Goal: Information Seeking & Learning: Learn about a topic

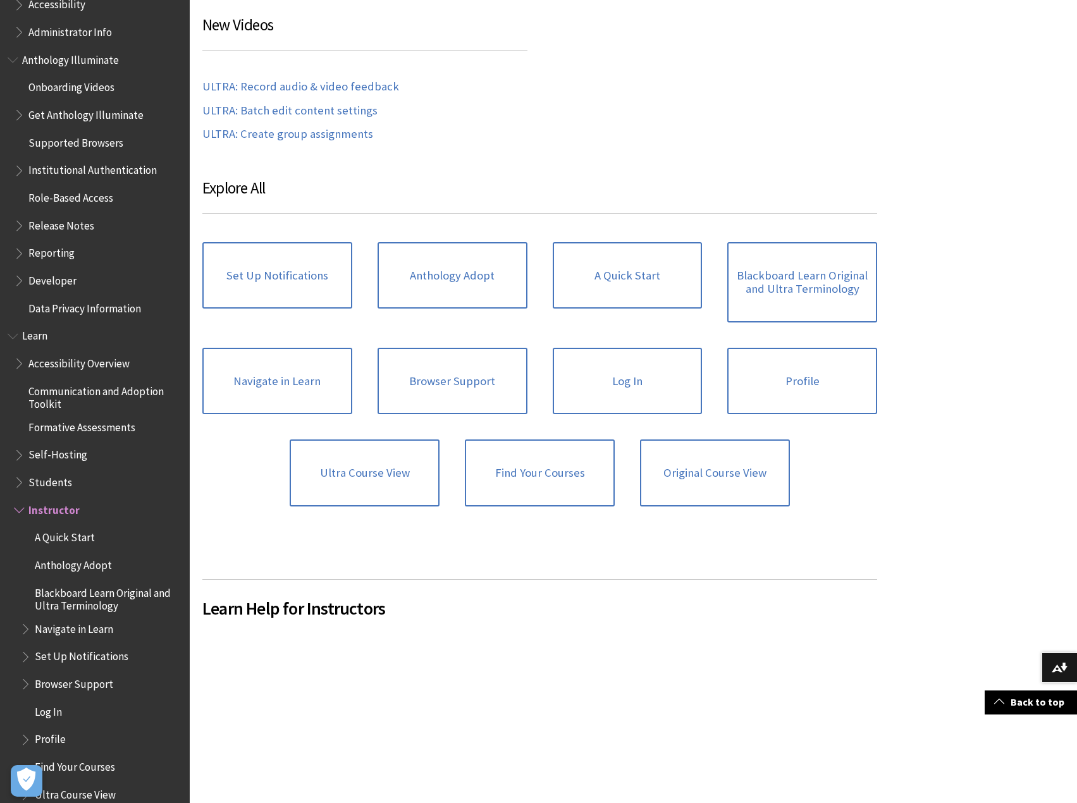
scroll to position [762, 0]
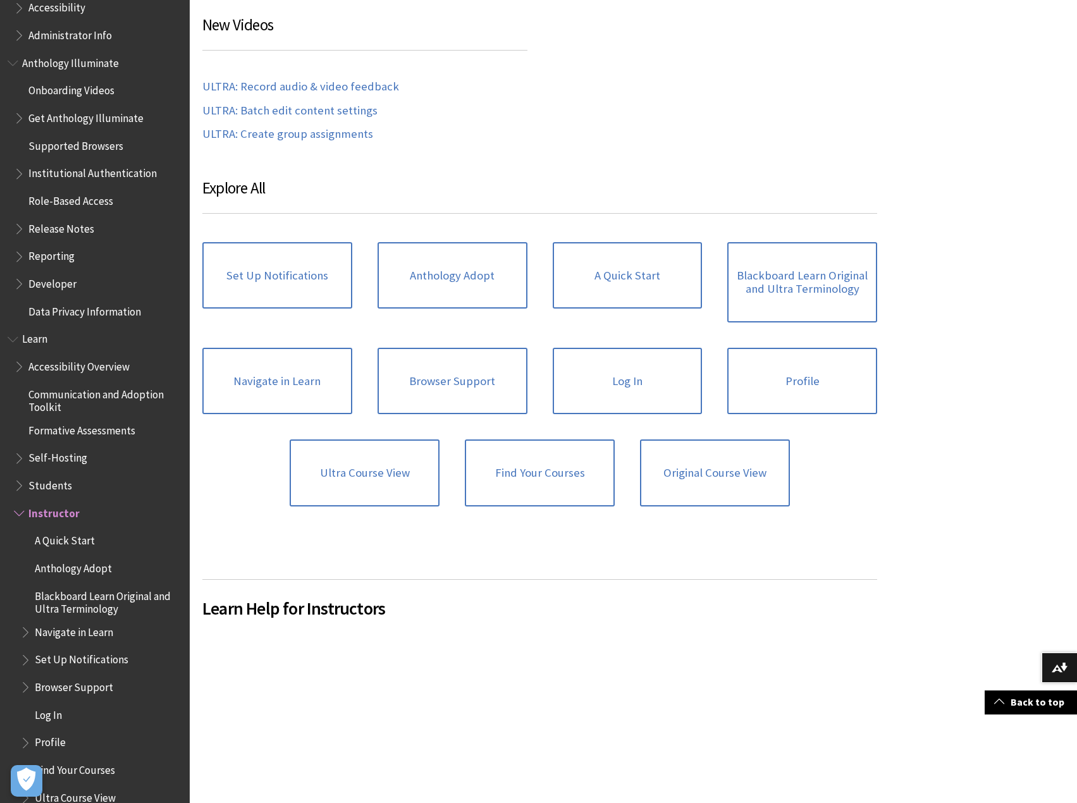
click at [19, 514] on span "Book outline for Blackboard Learn Help" at bounding box center [20, 511] width 13 height 16
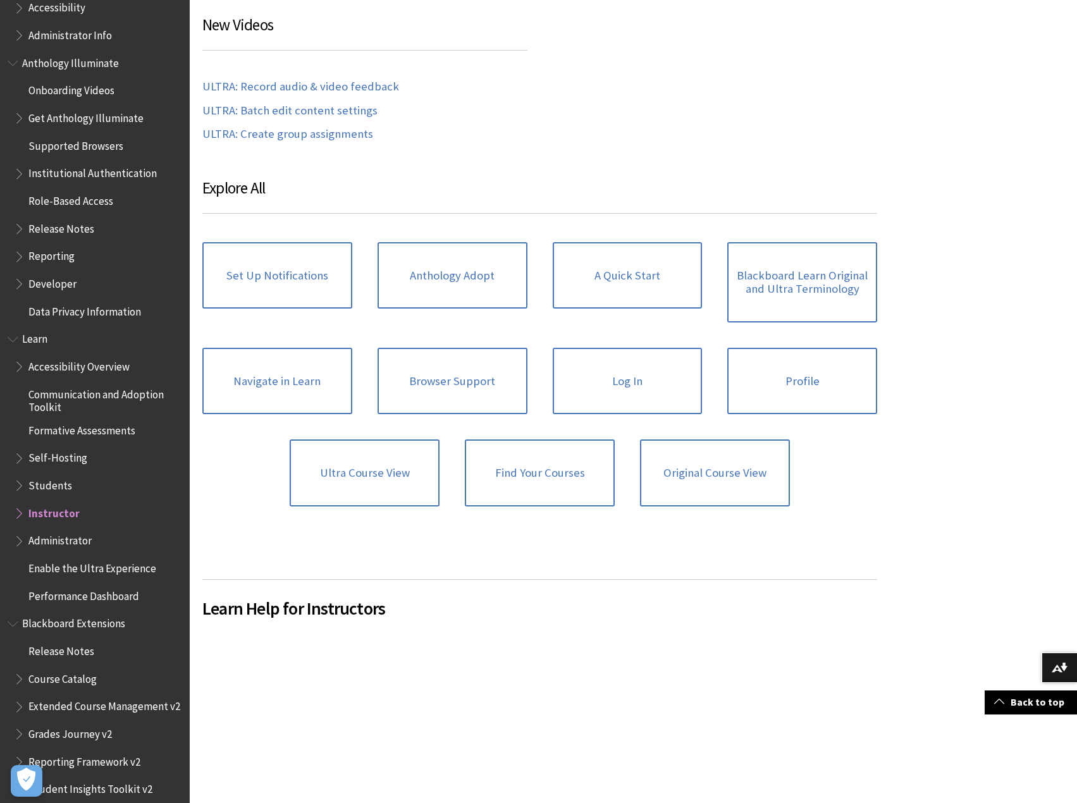
click at [14, 624] on span "Book outline for Blackboard Extensions" at bounding box center [14, 621] width 13 height 16
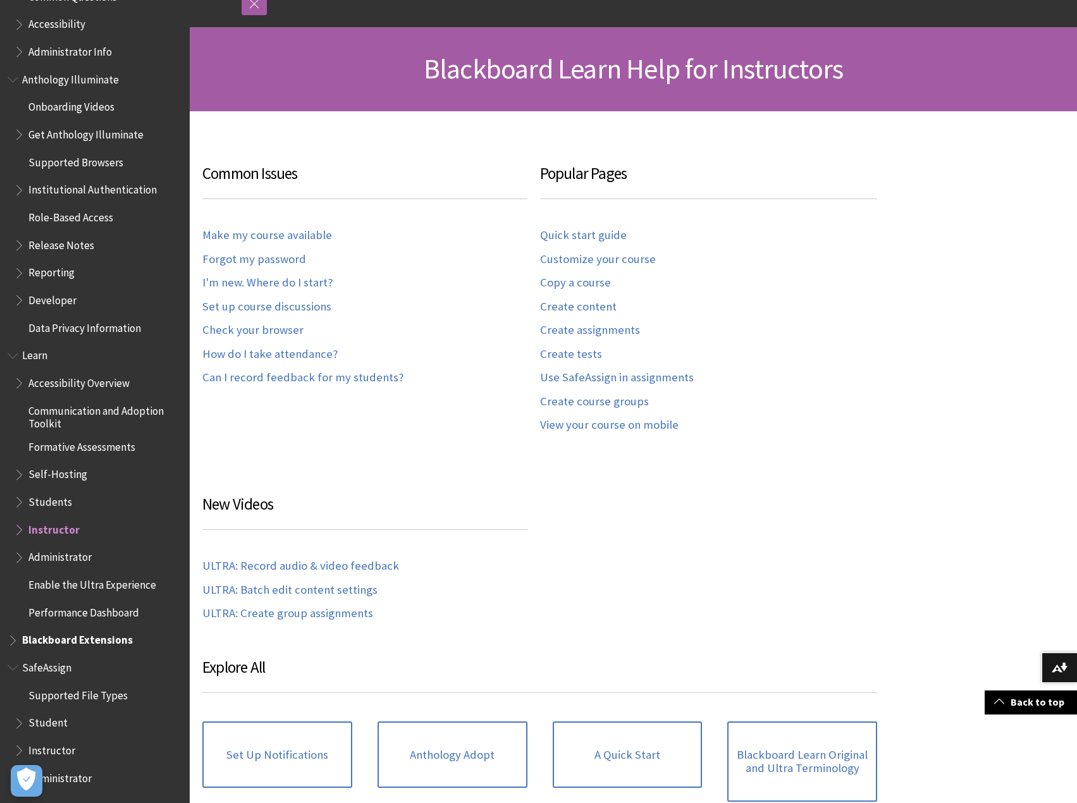
scroll to position [126, 0]
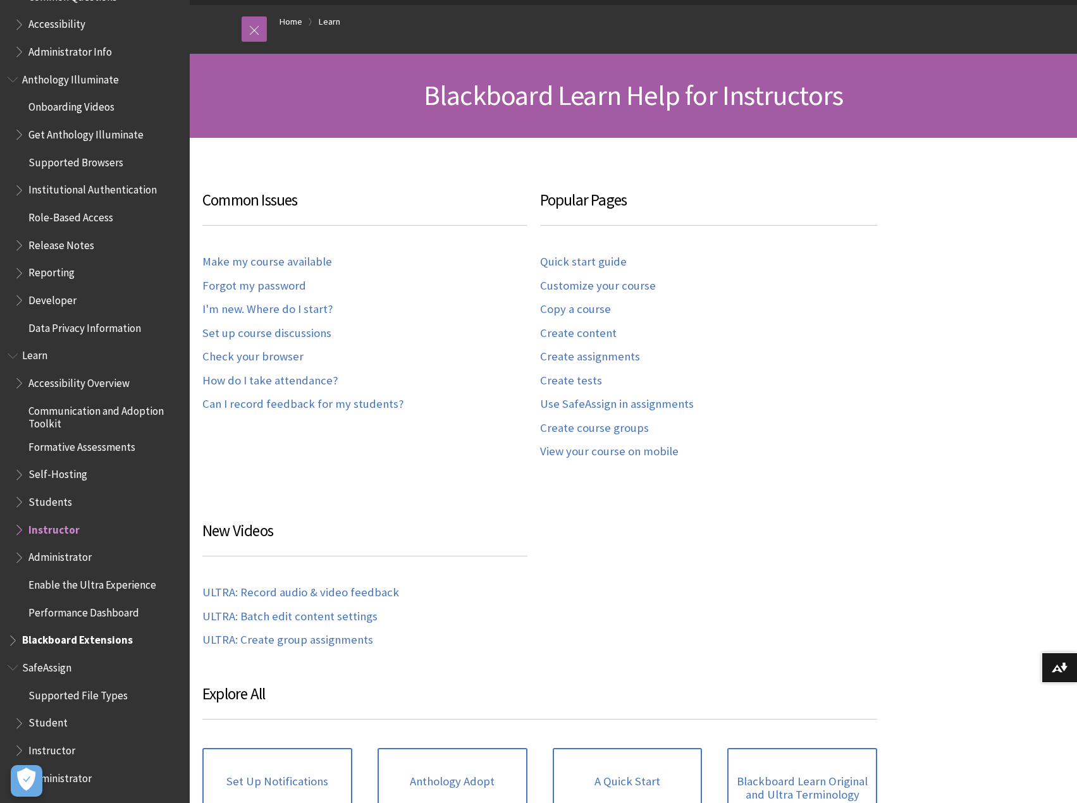
click at [26, 499] on span "Book outline for Blackboard Learn Help" at bounding box center [20, 499] width 13 height 16
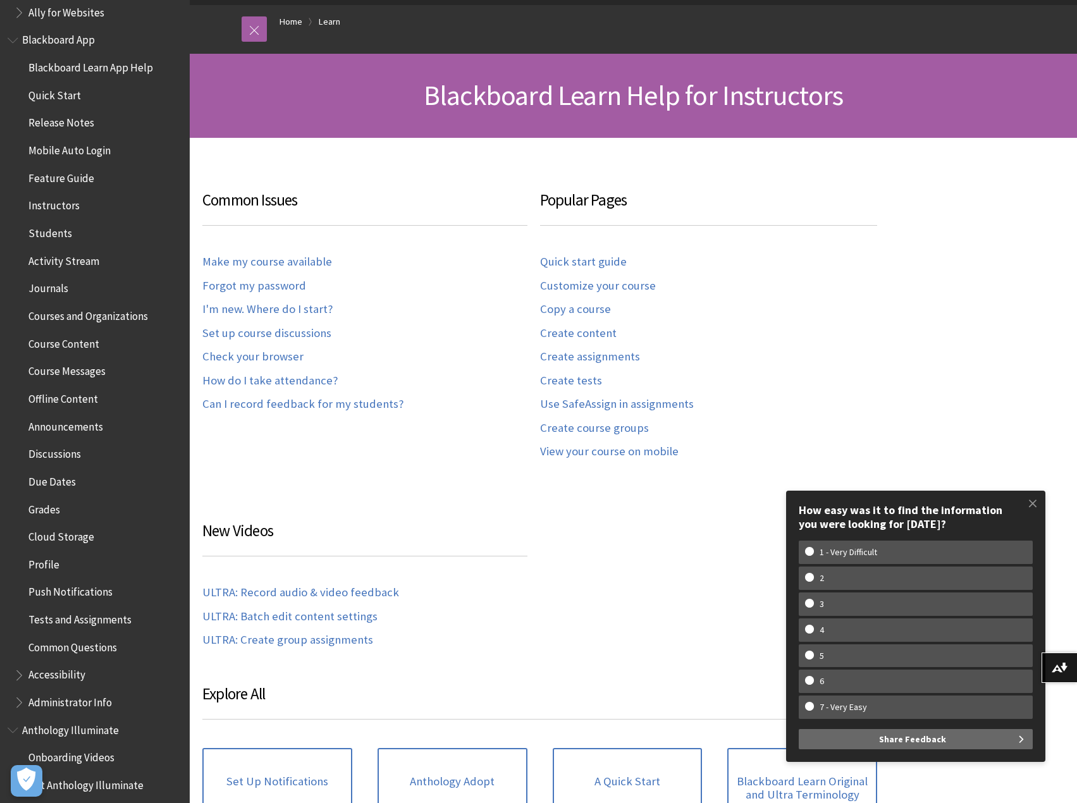
scroll to position [73, 0]
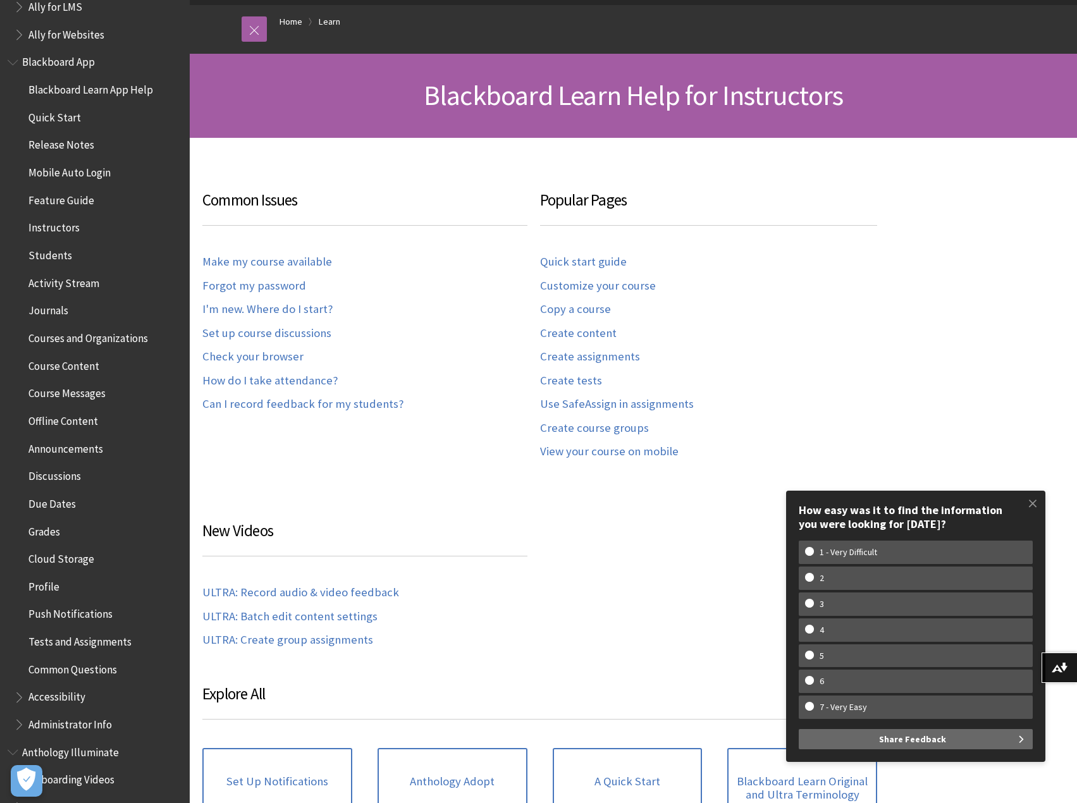
click at [102, 341] on span "Courses and Organizations" at bounding box center [87, 335] width 119 height 17
click at [92, 337] on span "Courses and Organizations" at bounding box center [93, 335] width 131 height 17
click at [1034, 503] on span at bounding box center [1032, 503] width 27 height 27
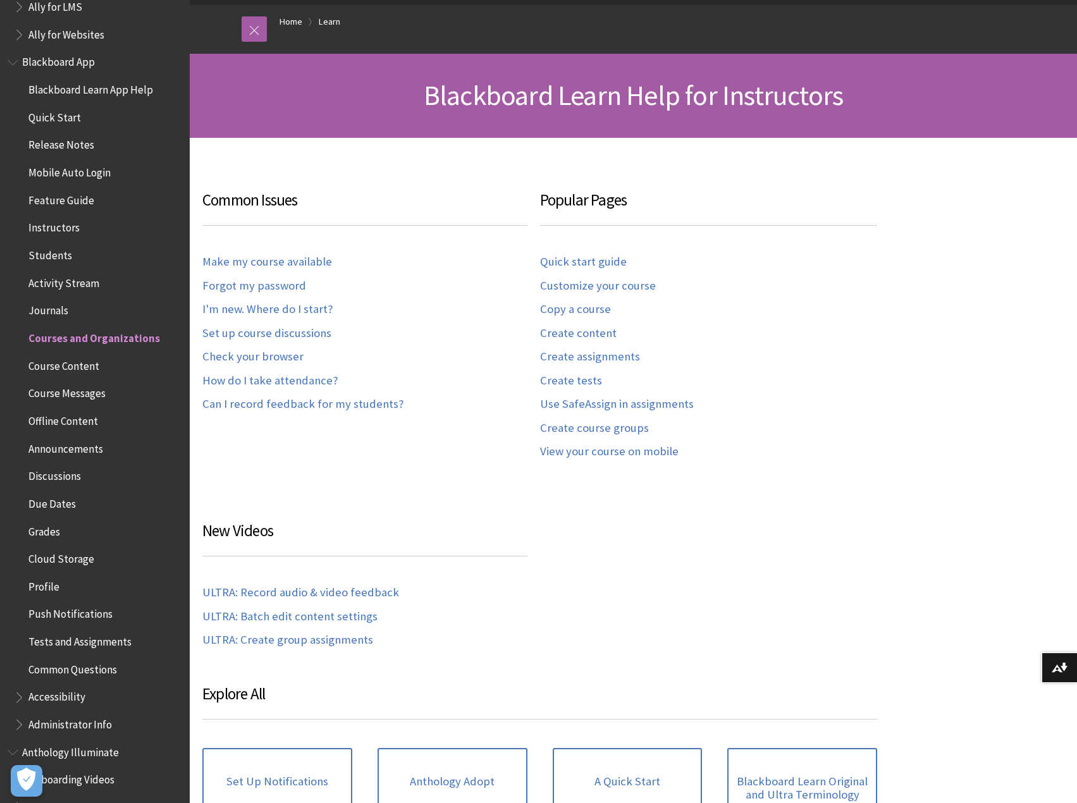
click at [96, 343] on span "Courses and Organizations" at bounding box center [93, 335] width 131 height 17
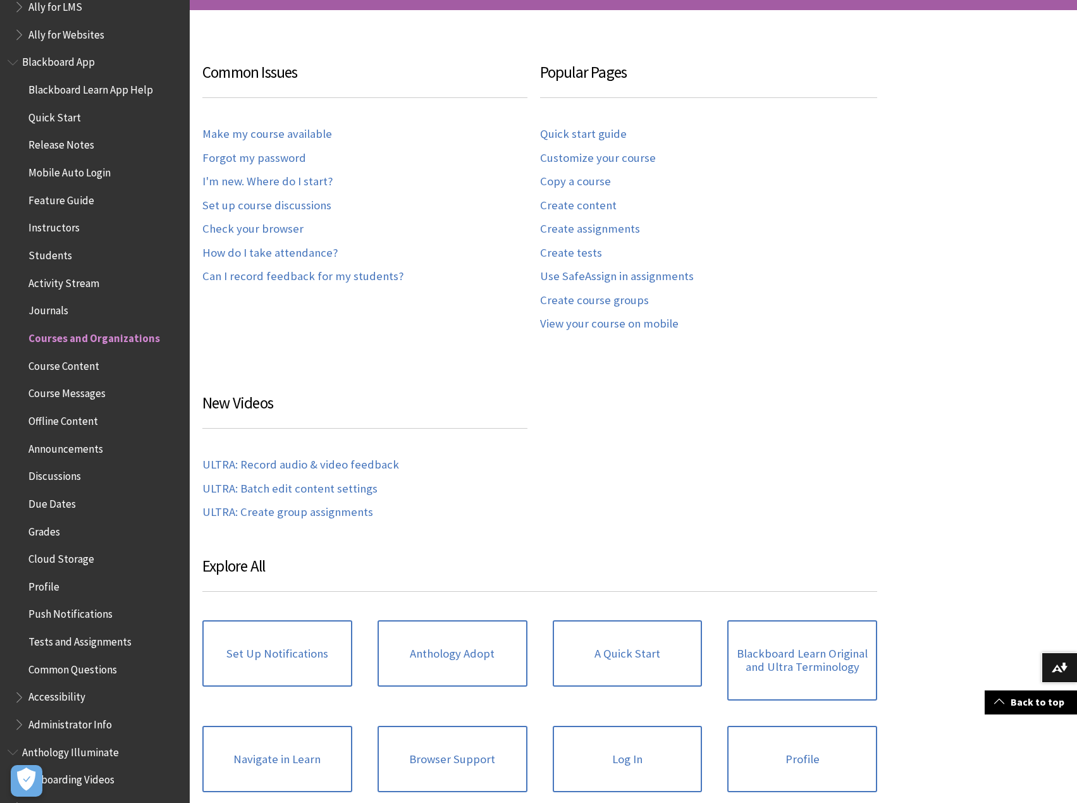
scroll to position [253, 0]
click at [33, 313] on span "Journals" at bounding box center [48, 308] width 40 height 17
click at [40, 332] on span "Courses and Organizations" at bounding box center [87, 335] width 119 height 17
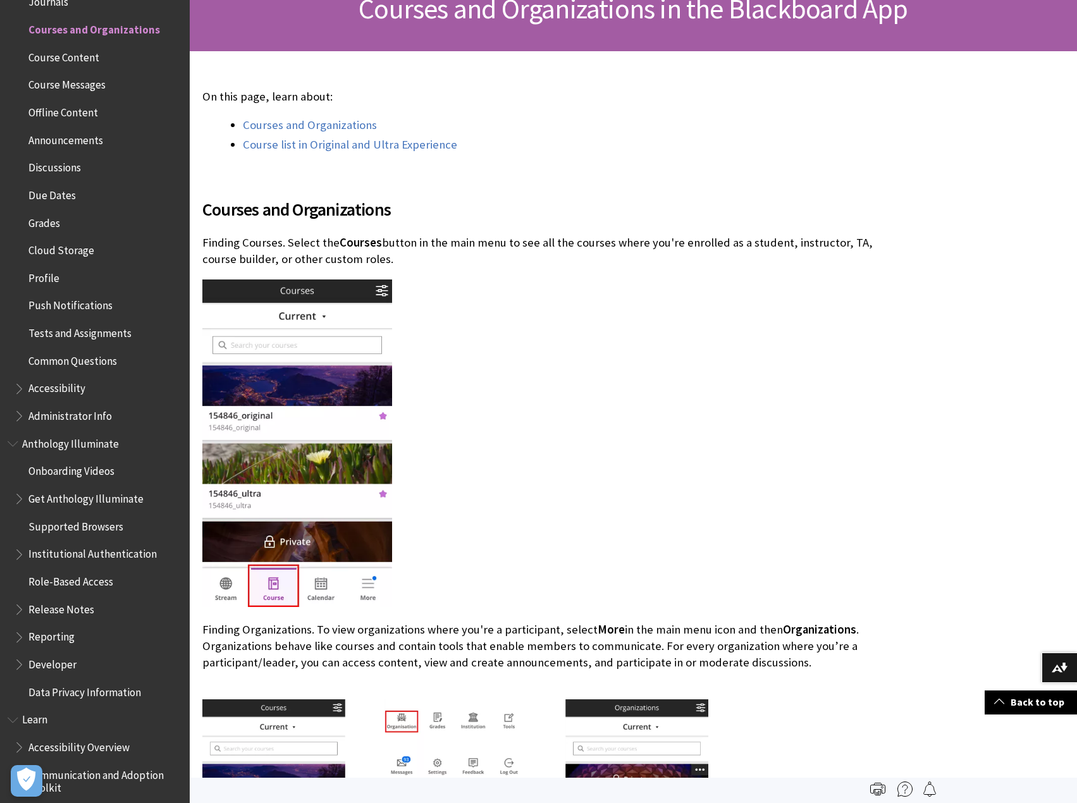
scroll to position [126, 0]
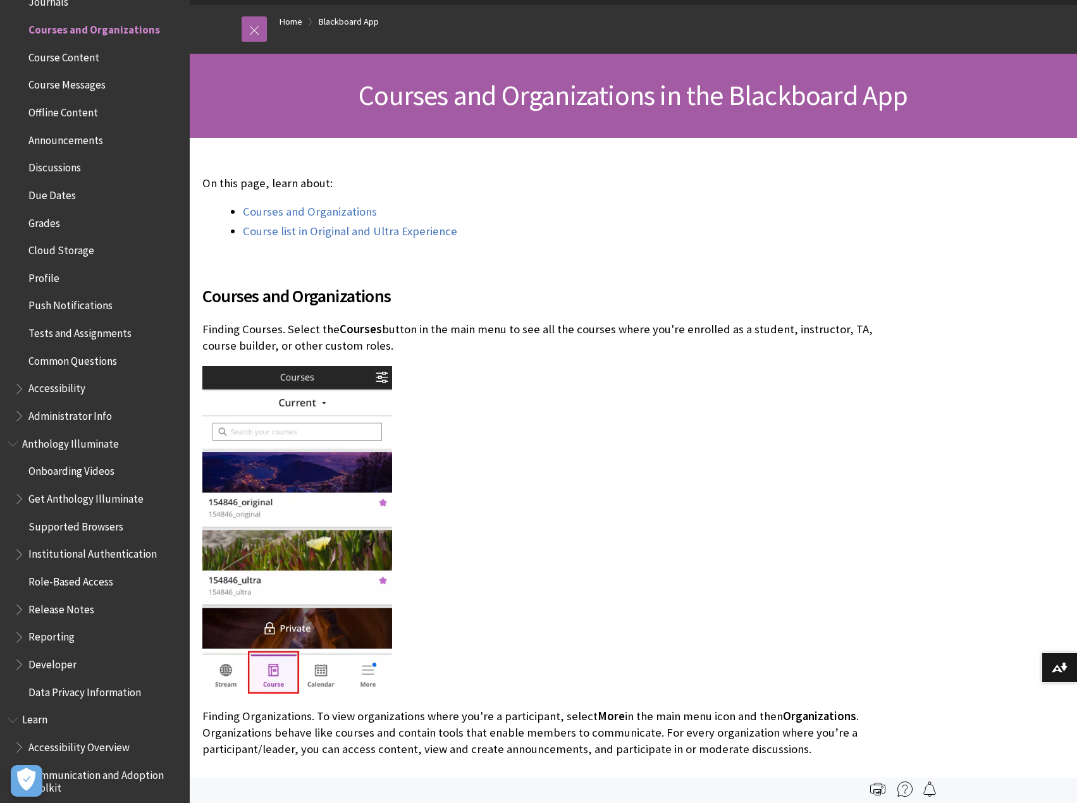
click at [503, 350] on p "Finding Courses. Select the Courses button in the main menu to see all the cour…" at bounding box center [539, 337] width 675 height 33
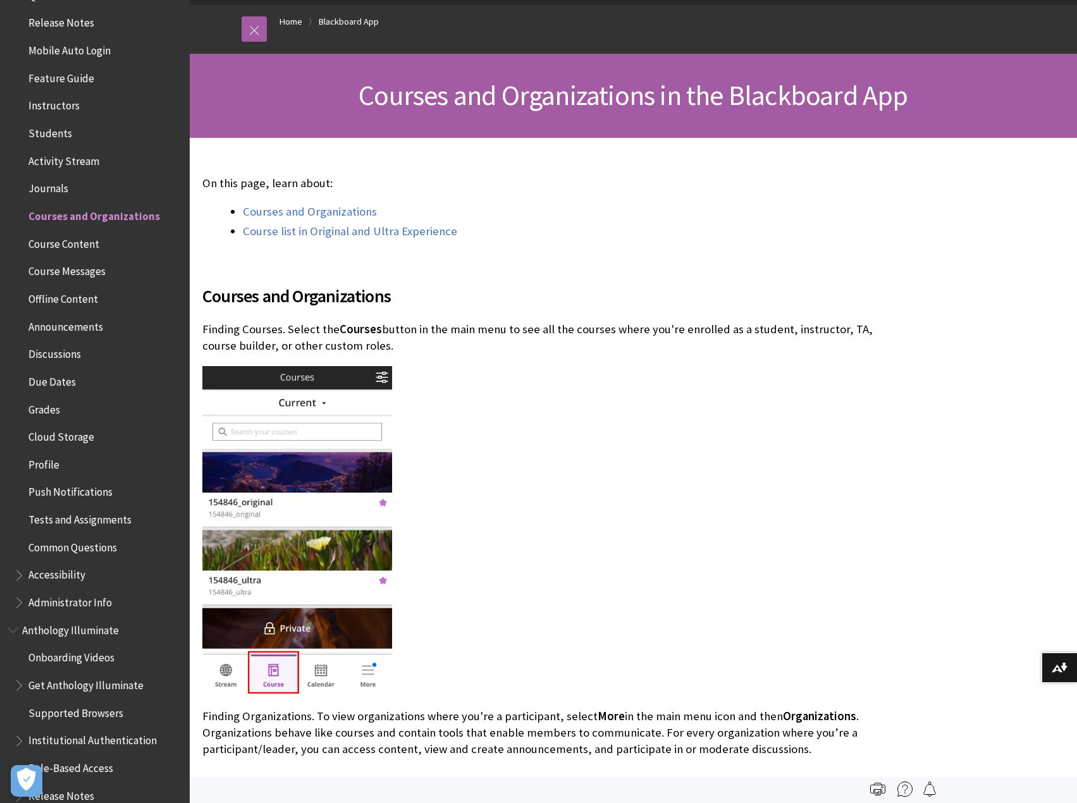
scroll to position [162, 0]
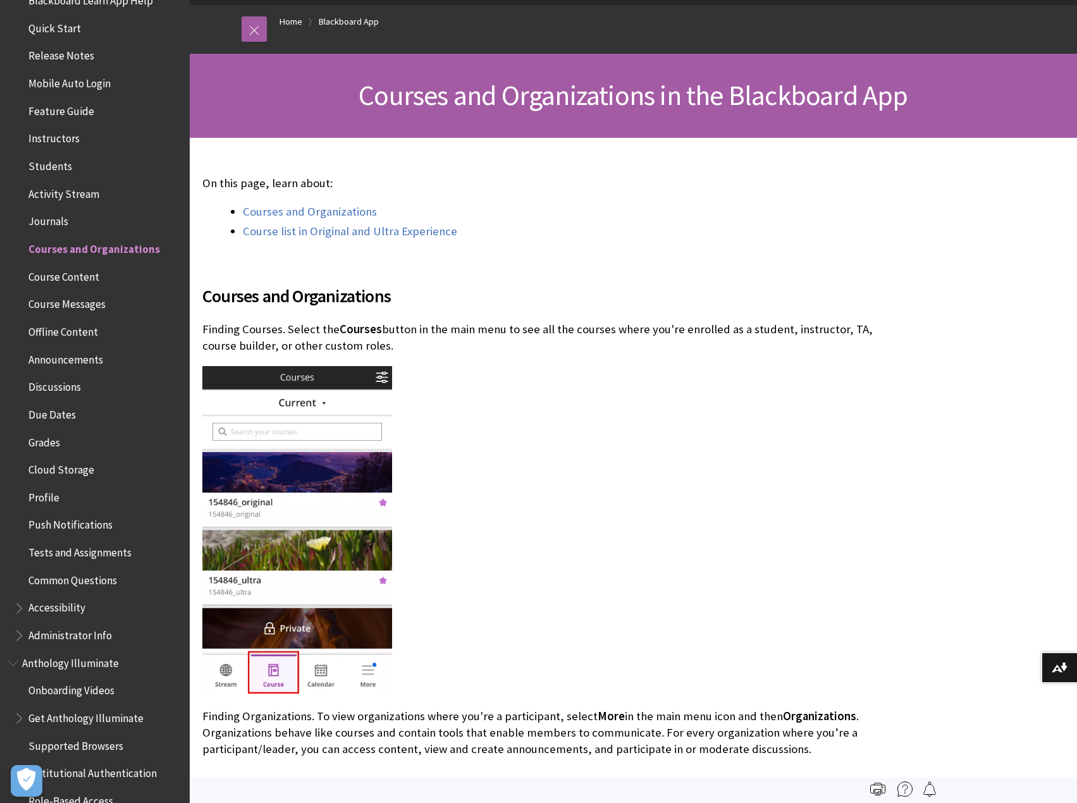
drag, startPoint x: 183, startPoint y: 204, endPoint x: 538, endPoint y: 320, distance: 373.0
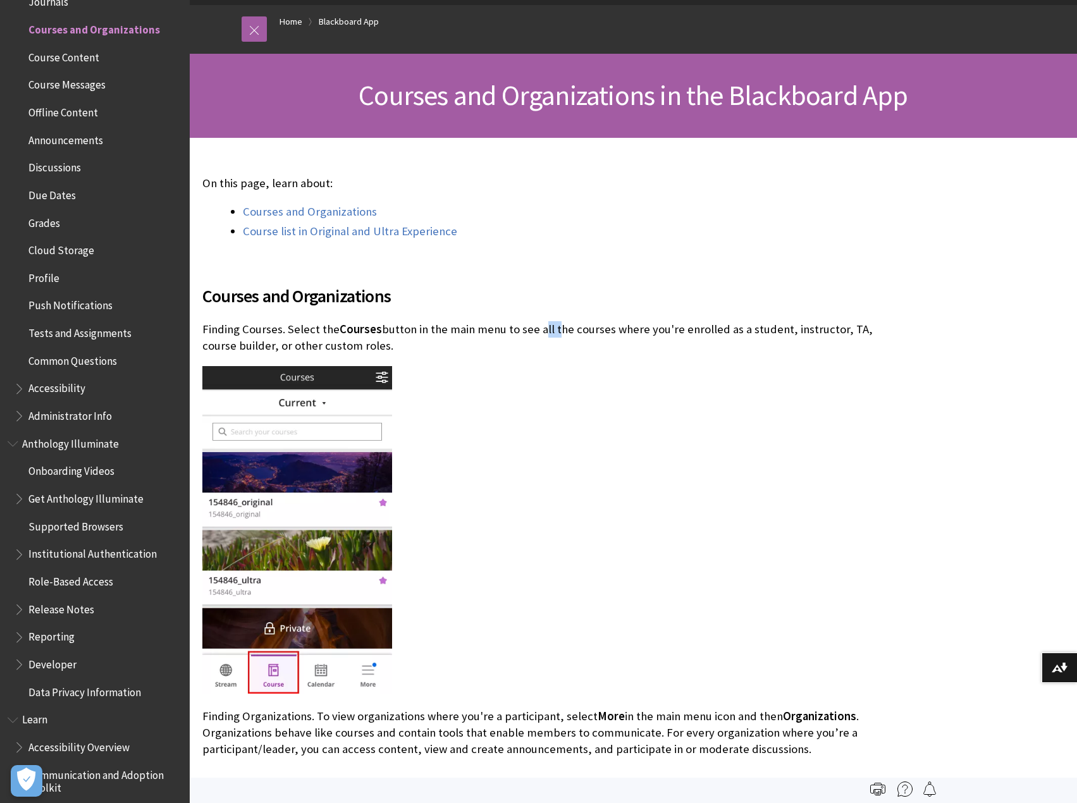
click at [692, 288] on span "Courses and Organizations" at bounding box center [539, 296] width 675 height 27
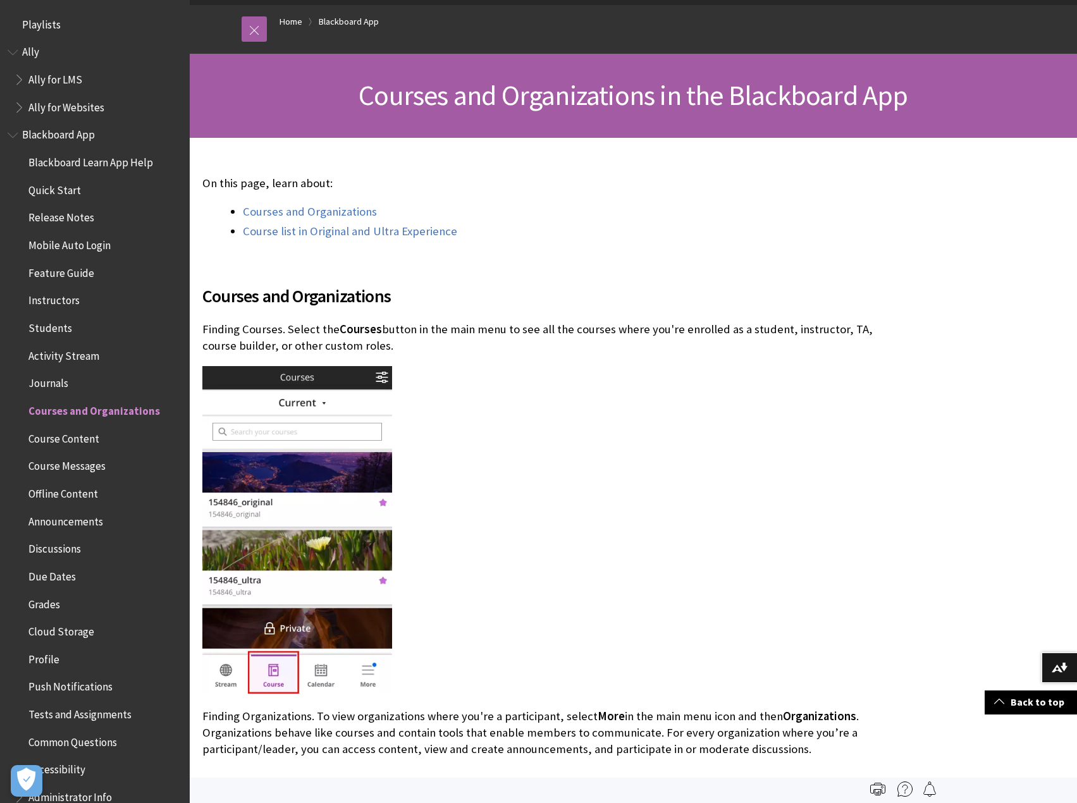
scroll to position [0, 0]
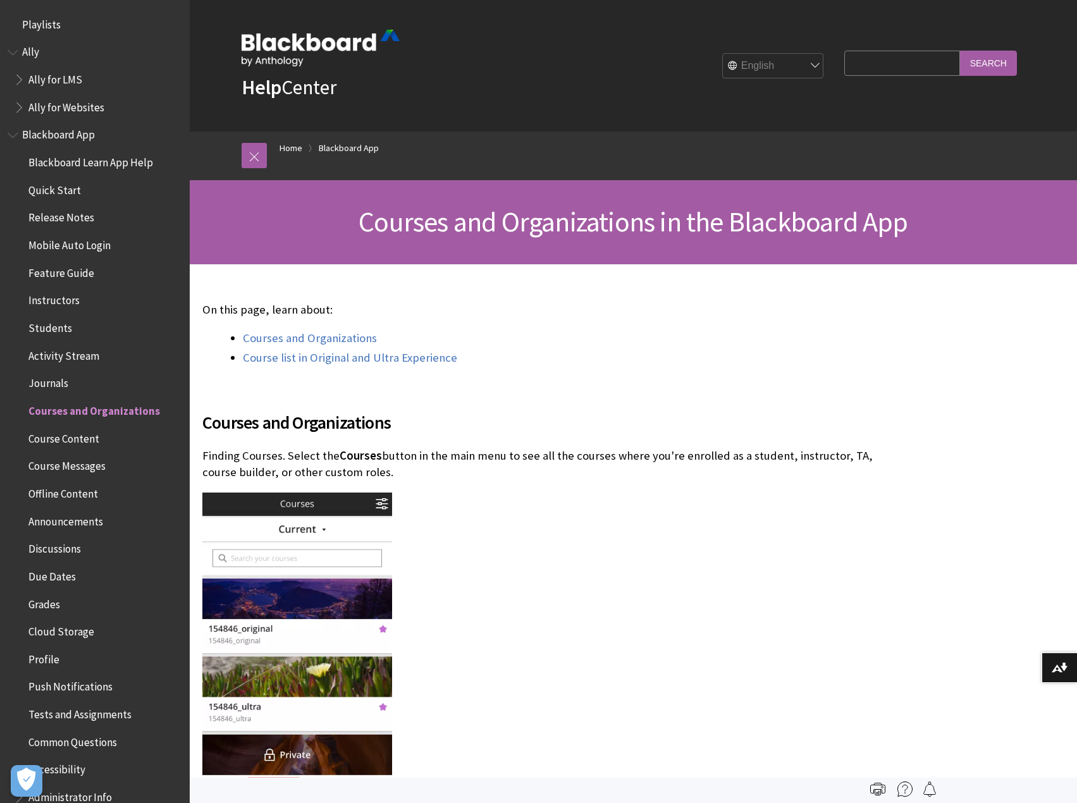
click at [927, 63] on input "Search Query" at bounding box center [901, 63] width 115 height 25
type input "organization"
click at [960, 51] on input "Search" at bounding box center [988, 63] width 57 height 25
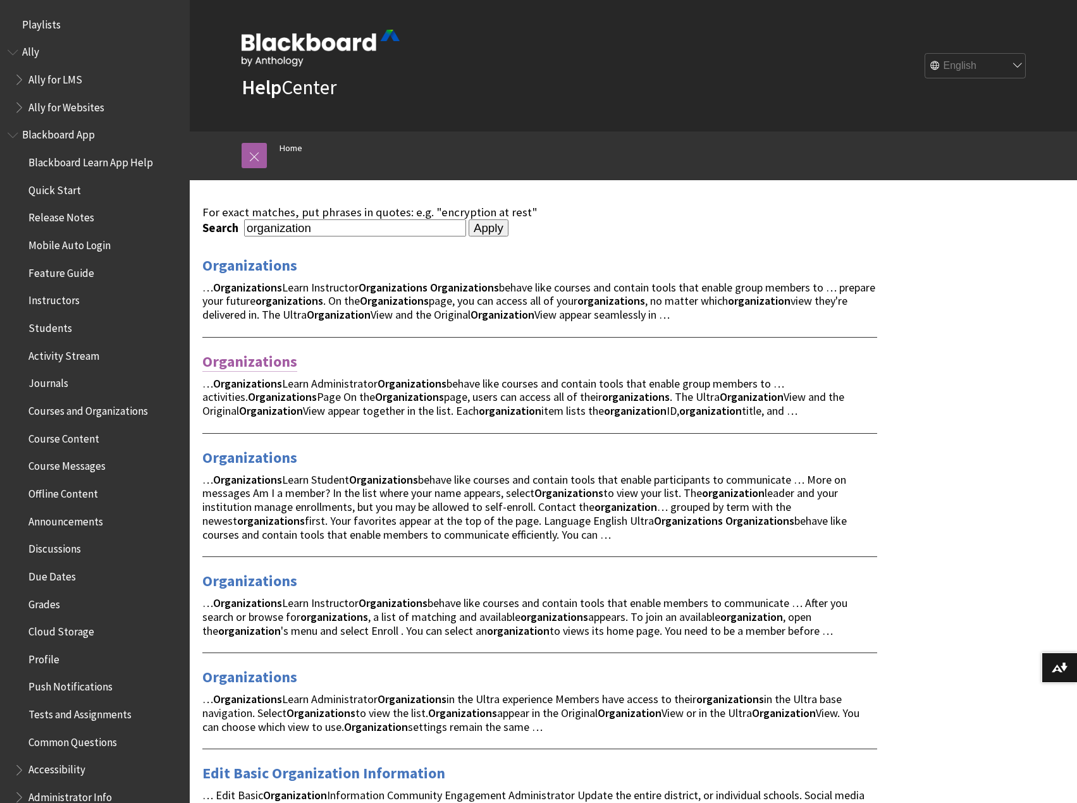
click at [266, 357] on link "Organizations" at bounding box center [249, 361] width 95 height 20
